Goal: Task Accomplishment & Management: Complete application form

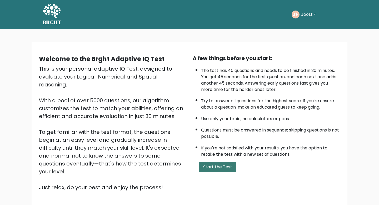
click at [223, 167] on button "Start the Test" at bounding box center [217, 167] width 37 height 11
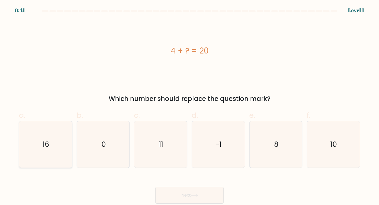
click at [47, 143] on text "16" at bounding box center [46, 144] width 7 height 10
click at [190, 106] on input "a. 16" at bounding box center [190, 103] width 0 height 3
radio input "true"
click at [192, 198] on button "Next" at bounding box center [189, 195] width 68 height 17
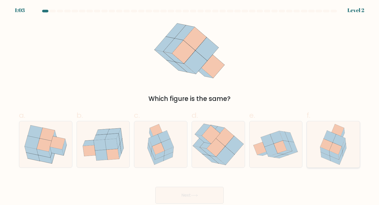
click at [334, 143] on icon at bounding box center [336, 149] width 12 height 12
click at [190, 106] on input "f." at bounding box center [190, 103] width 0 height 3
radio input "true"
click at [198, 194] on button "Next" at bounding box center [189, 195] width 68 height 17
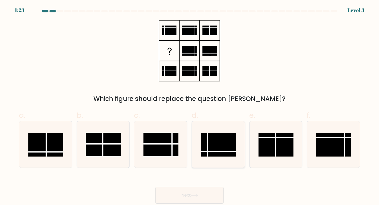
click at [216, 152] on line at bounding box center [218, 152] width 35 height 0
click at [190, 106] on input "d." at bounding box center [190, 103] width 0 height 3
radio input "true"
click at [196, 195] on icon at bounding box center [194, 195] width 7 height 3
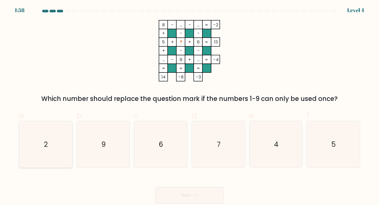
click at [36, 144] on icon "2" at bounding box center [45, 144] width 47 height 47
click at [190, 106] on input "a. 2" at bounding box center [190, 103] width 0 height 3
radio input "true"
click at [207, 195] on button "Next" at bounding box center [189, 195] width 68 height 17
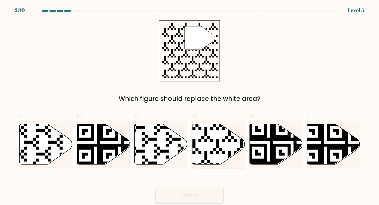
click at [217, 148] on icon at bounding box center [218, 144] width 53 height 41
click at [190, 106] on input "d." at bounding box center [190, 103] width 0 height 3
radio input "true"
click at [204, 196] on button "Next" at bounding box center [189, 195] width 68 height 17
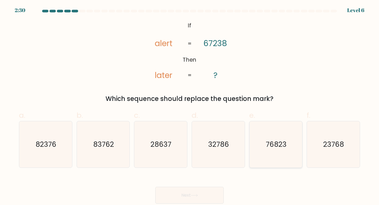
click at [280, 140] on text "76823" at bounding box center [276, 144] width 21 height 10
click at [190, 106] on input "e. 76823" at bounding box center [190, 103] width 0 height 3
radio input "true"
click at [205, 195] on button "Next" at bounding box center [189, 195] width 68 height 17
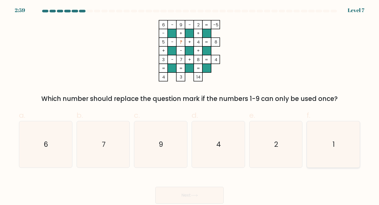
click at [329, 151] on icon "1" at bounding box center [333, 144] width 47 height 47
click at [190, 106] on input "f. 1" at bounding box center [190, 103] width 0 height 3
radio input "true"
click at [203, 194] on button "Next" at bounding box center [189, 195] width 68 height 17
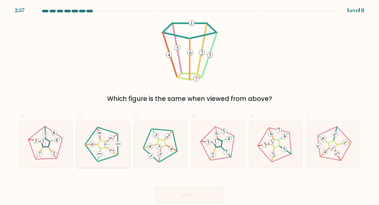
click at [113, 153] on icon at bounding box center [103, 144] width 37 height 37
click at [190, 106] on input "b." at bounding box center [190, 103] width 0 height 3
radio input "true"
click at [200, 193] on button "Next" at bounding box center [189, 195] width 68 height 17
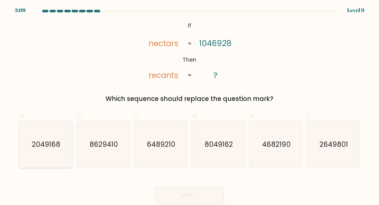
click at [37, 167] on icon "2049168" at bounding box center [45, 144] width 47 height 47
click at [190, 106] on input "a. 2049168" at bounding box center [190, 103] width 0 height 3
radio input "true"
click at [190, 194] on button "Next" at bounding box center [189, 195] width 68 height 17
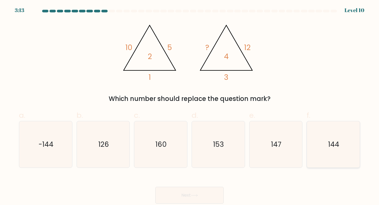
click at [357, 163] on div "144" at bounding box center [333, 144] width 53 height 47
click at [190, 106] on input "f. 144" at bounding box center [190, 103] width 0 height 3
radio input "true"
click at [204, 189] on button "Next" at bounding box center [189, 195] width 68 height 17
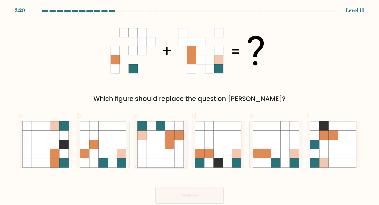
click at [150, 144] on icon at bounding box center [151, 144] width 9 height 9
click at [190, 106] on input "c." at bounding box center [190, 103] width 0 height 3
radio input "true"
click at [182, 194] on button "Next" at bounding box center [189, 195] width 68 height 17
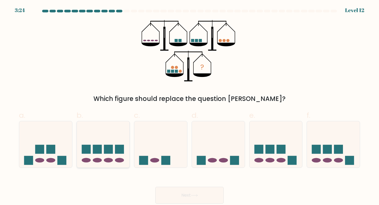
click at [112, 146] on rect at bounding box center [108, 149] width 9 height 9
click at [190, 106] on input "b." at bounding box center [190, 103] width 0 height 3
radio input "true"
click at [202, 193] on button "Next" at bounding box center [189, 195] width 68 height 17
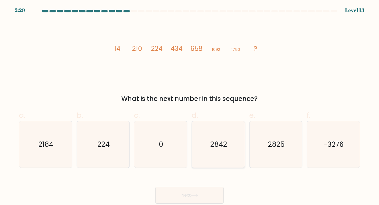
click at [222, 151] on icon "2842" at bounding box center [218, 144] width 47 height 47
click at [190, 106] on input "d. 2842" at bounding box center [190, 103] width 0 height 3
radio input "true"
click at [204, 198] on button "Next" at bounding box center [189, 195] width 68 height 17
